Goal: Find specific page/section: Find specific page/section

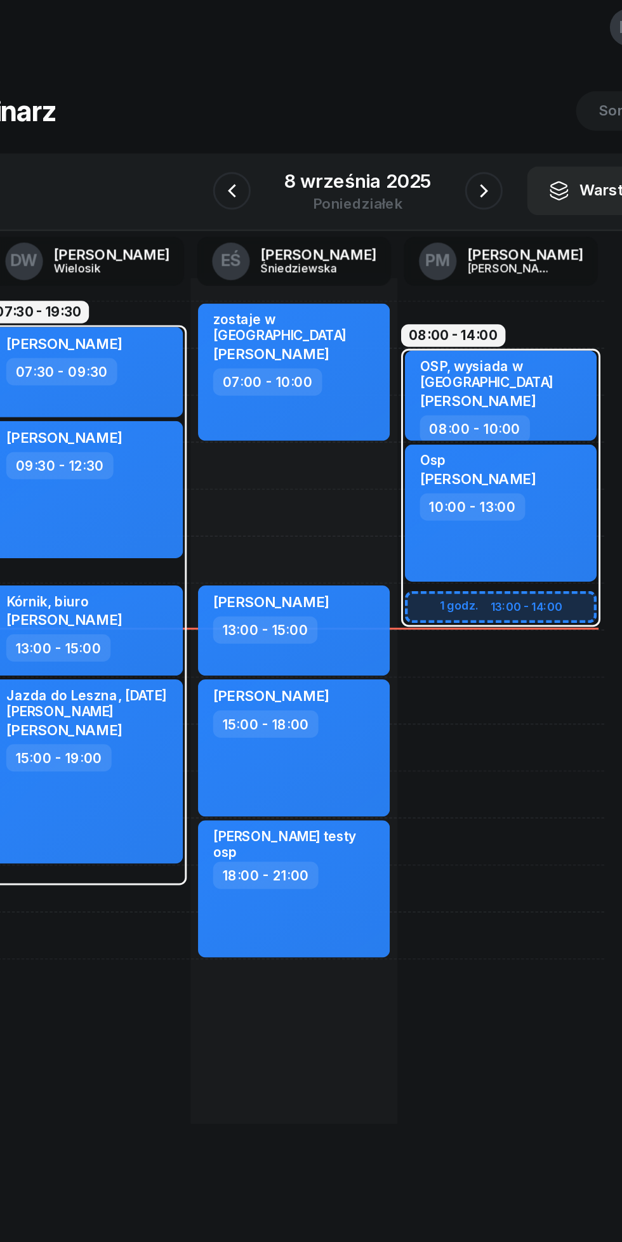
click at [291, 429] on div "[PERSON_NAME]" at bounding box center [252, 422] width 78 height 16
select select "13"
select select "15"
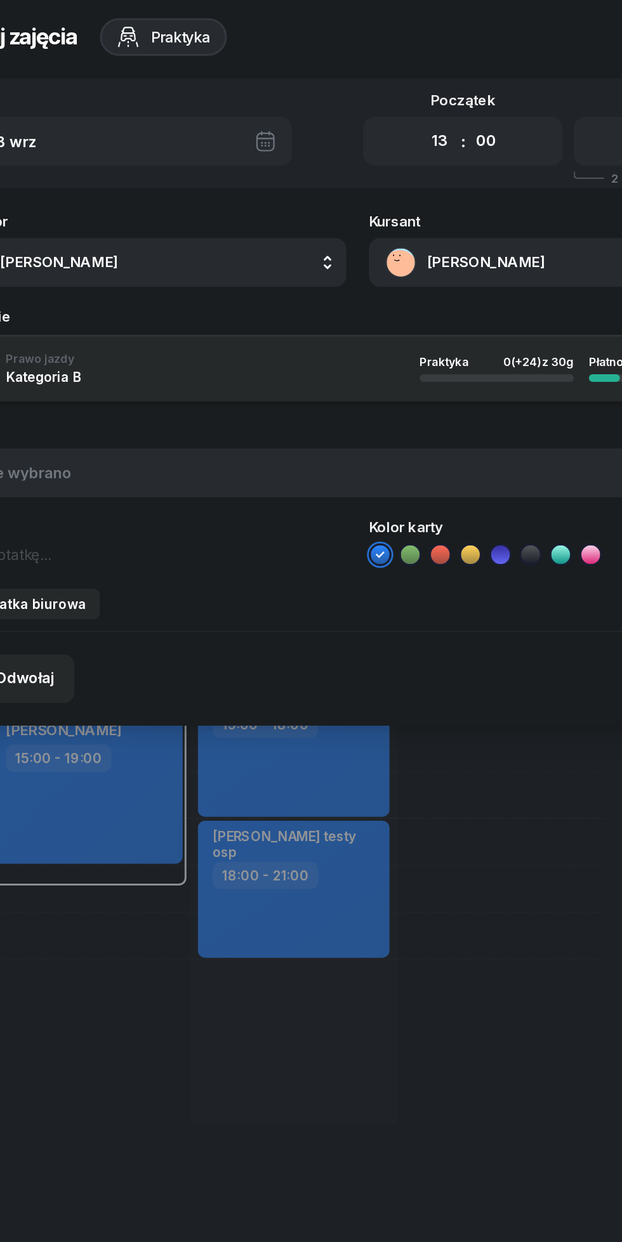
click at [378, 192] on button "[PERSON_NAME]" at bounding box center [454, 190] width 273 height 33
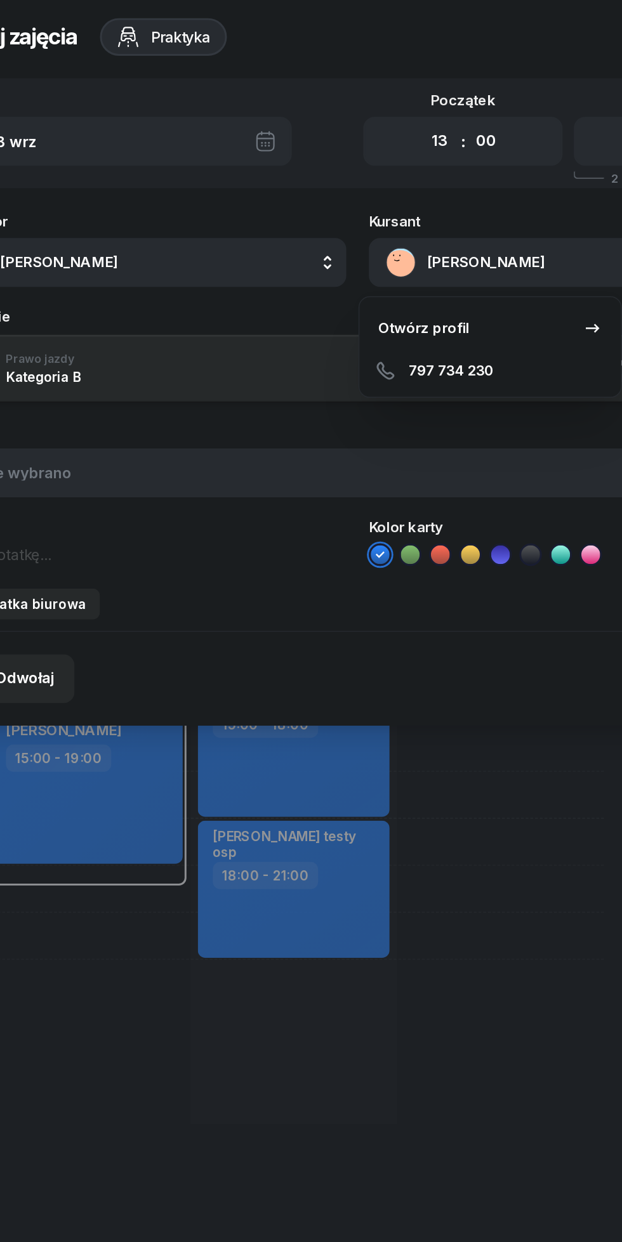
click at [346, 226] on link "Otwórz profil" at bounding box center [400, 235] width 166 height 32
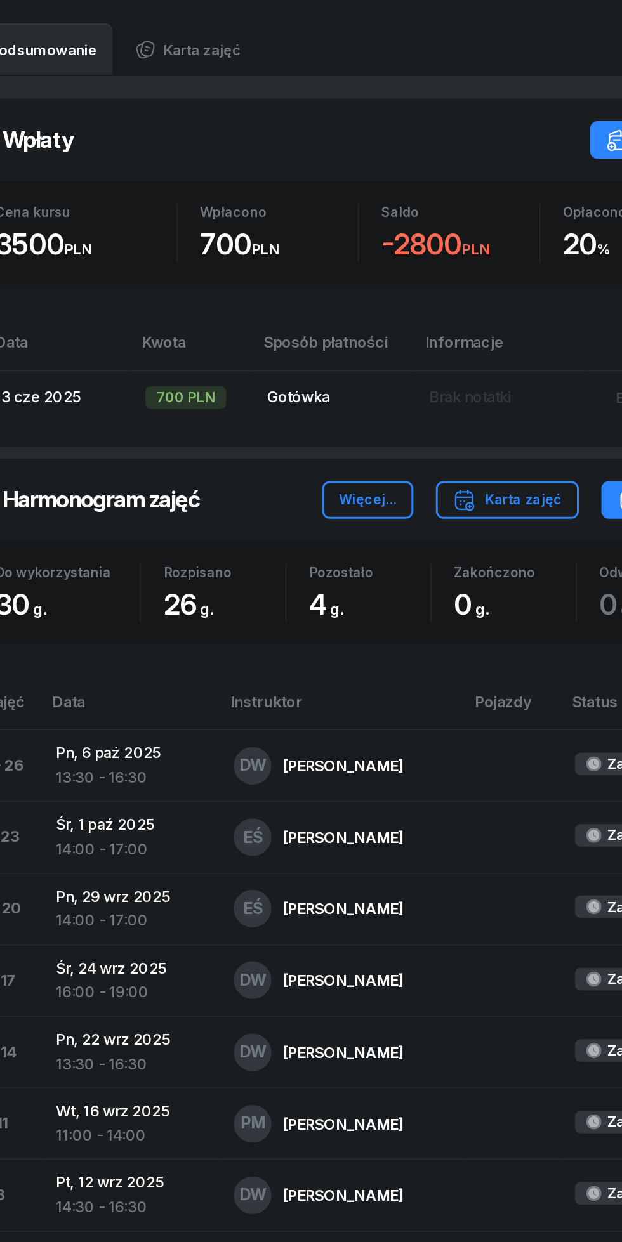
scroll to position [474, 0]
